Goal: Task Accomplishment & Management: Manage account settings

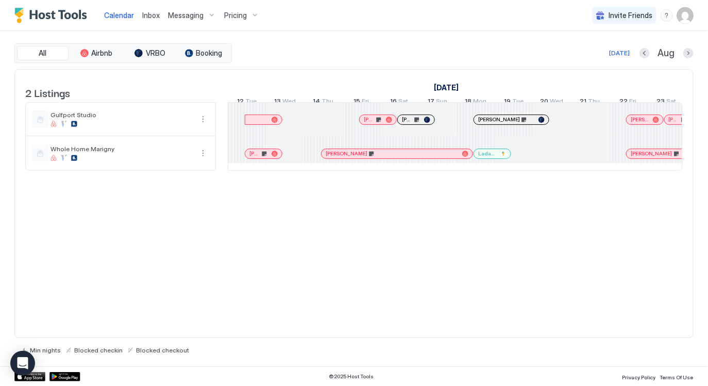
scroll to position [0, 520]
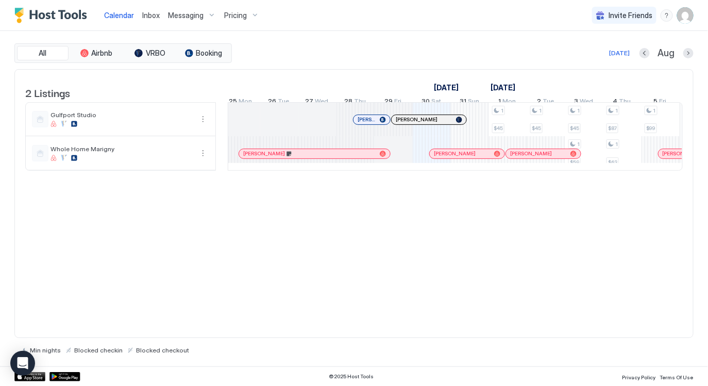
click at [365, 124] on div at bounding box center [366, 119] width 8 height 8
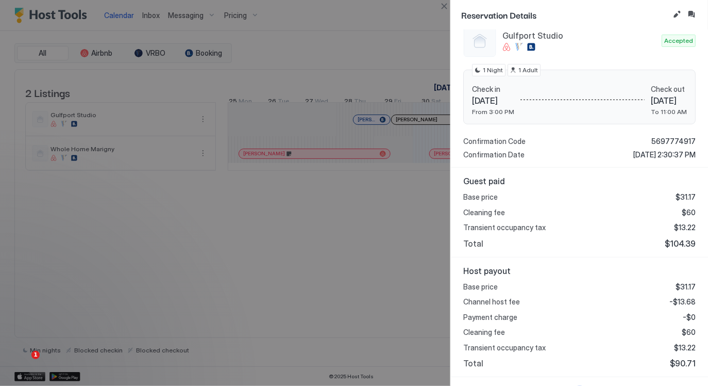
scroll to position [138, 0]
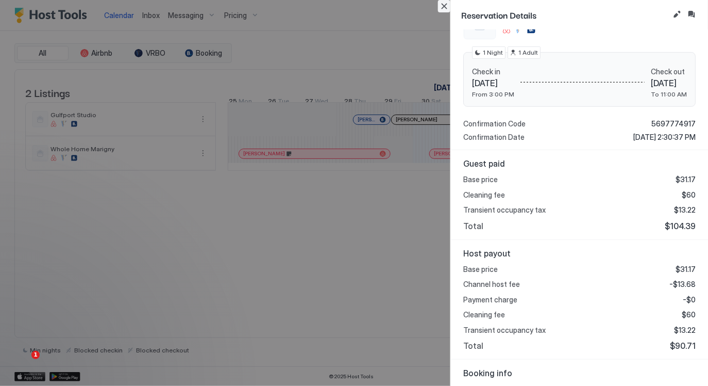
click at [446, 7] on button "Close" at bounding box center [444, 6] width 12 height 12
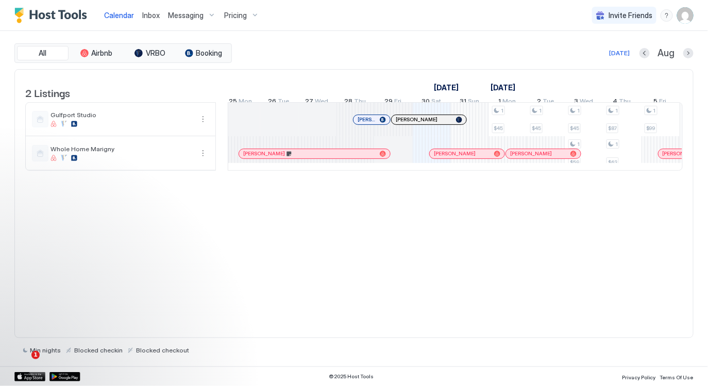
click at [431, 124] on div at bounding box center [432, 119] width 8 height 8
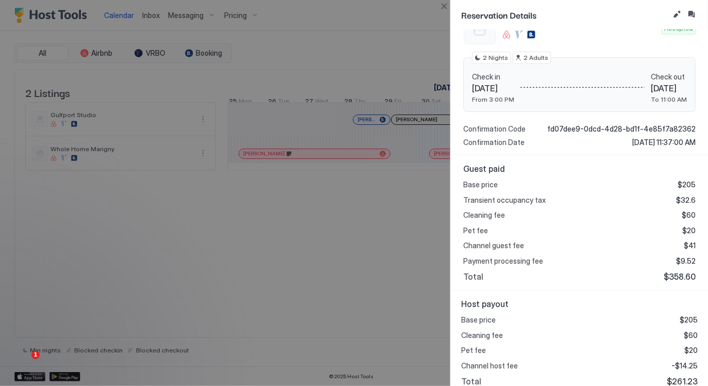
scroll to position [141, 0]
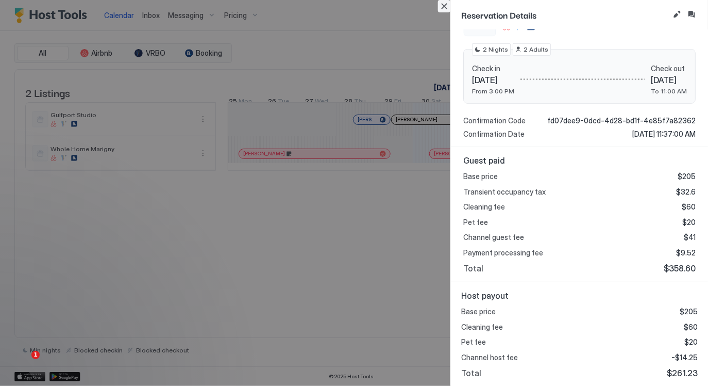
click at [443, 7] on button "Close" at bounding box center [444, 6] width 12 height 12
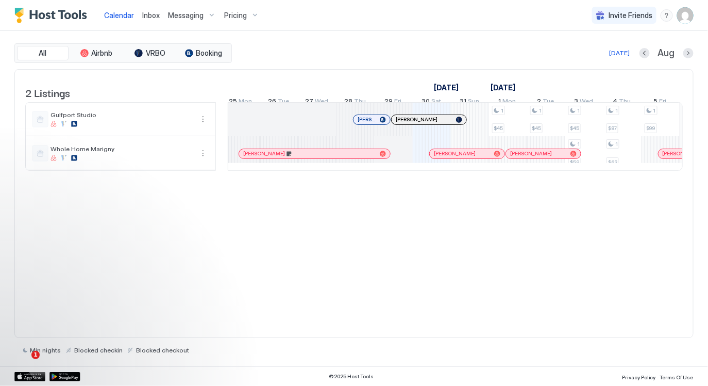
click at [405, 265] on div "2 Listings [DATE] [DATE] [DATE] 15 Fri 16 Sat 17 Sun 18 Mon 19 Tue 20 Wed 21 Th…" at bounding box center [353, 203] width 679 height 269
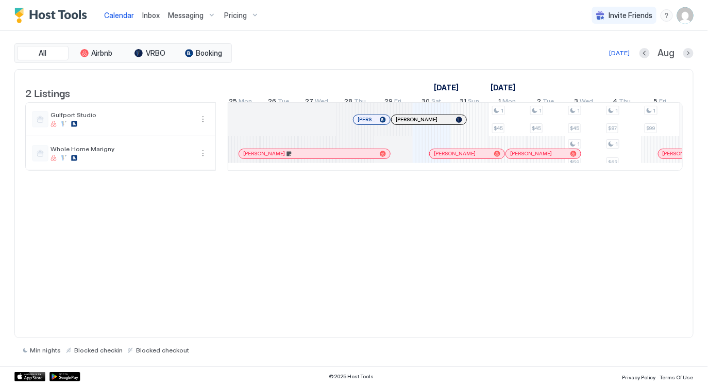
click at [243, 15] on span "Pricing" at bounding box center [235, 15] width 23 height 9
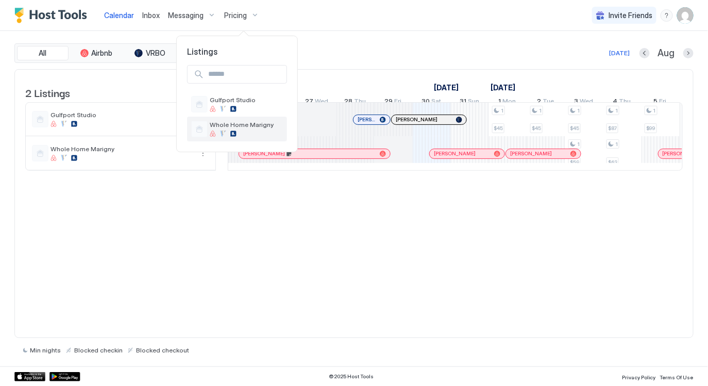
click at [242, 122] on span "Whole Home Marigny" at bounding box center [246, 125] width 73 height 8
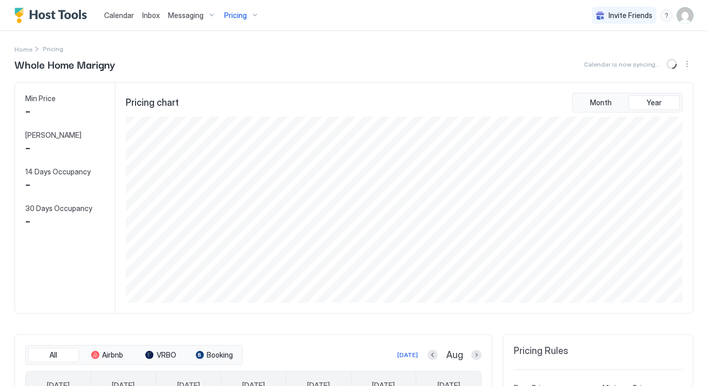
scroll to position [187, 560]
click at [591, 102] on button "Month" at bounding box center [601, 102] width 52 height 14
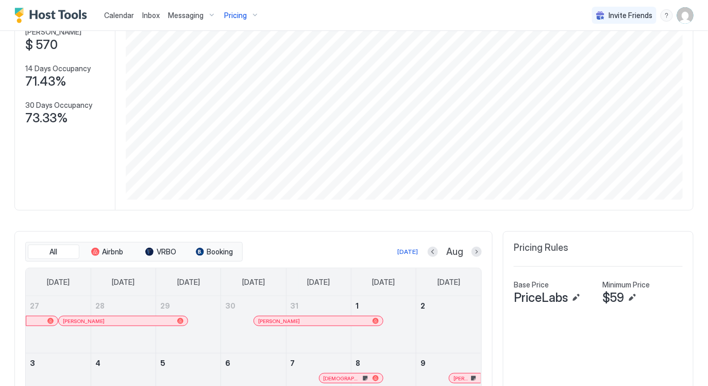
scroll to position [0, 0]
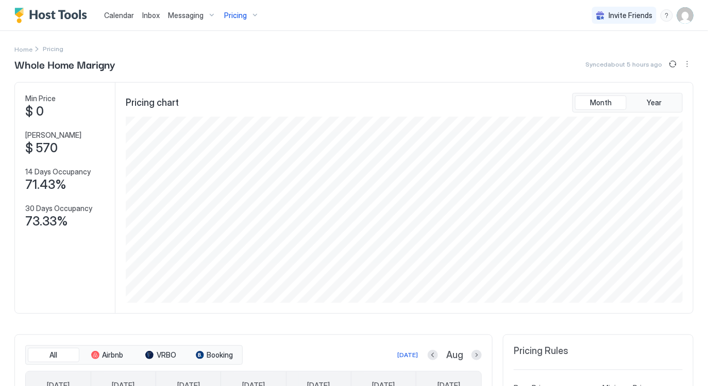
click at [234, 14] on span "Pricing" at bounding box center [235, 15] width 23 height 9
click at [229, 105] on div "Gulfport Studio" at bounding box center [246, 104] width 73 height 16
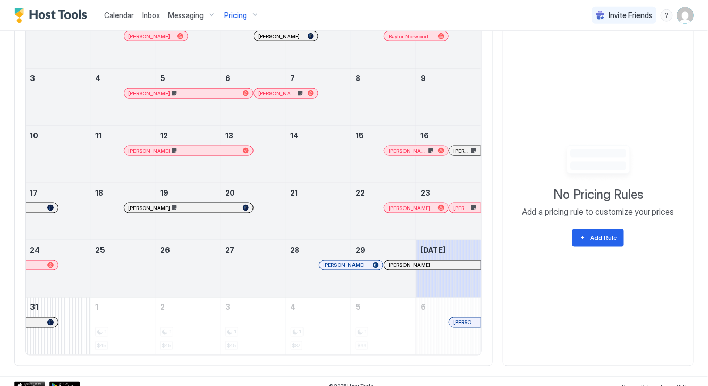
scroll to position [396, 0]
